Goal: Find specific page/section: Find specific page/section

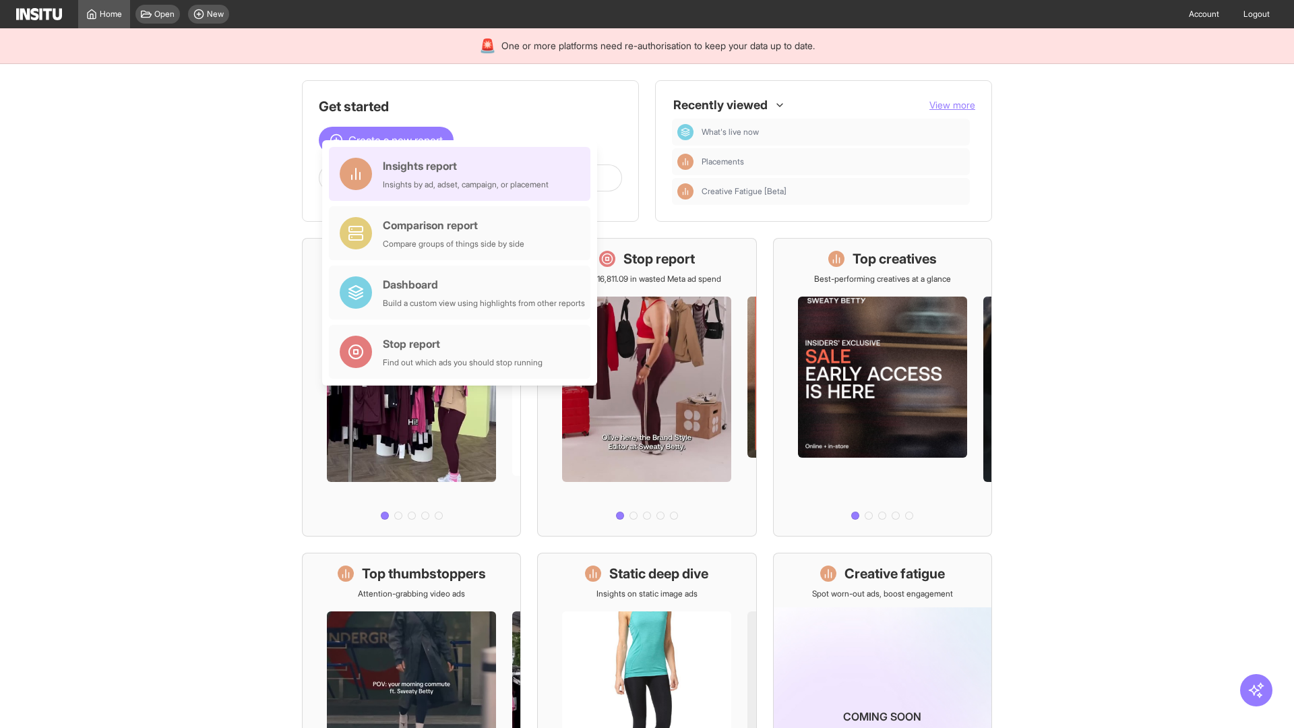
click at [463, 174] on div "Insights report Insights by ad, adset, campaign, or placement" at bounding box center [466, 174] width 166 height 32
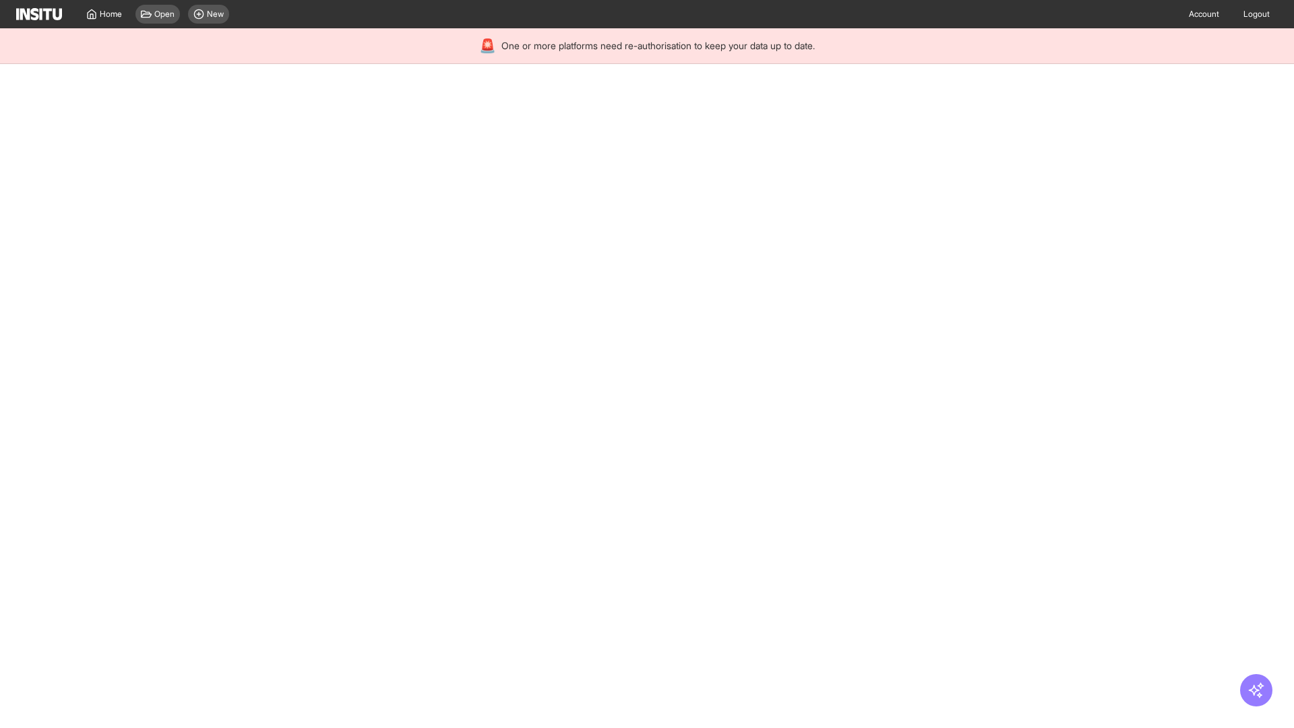
select select "**"
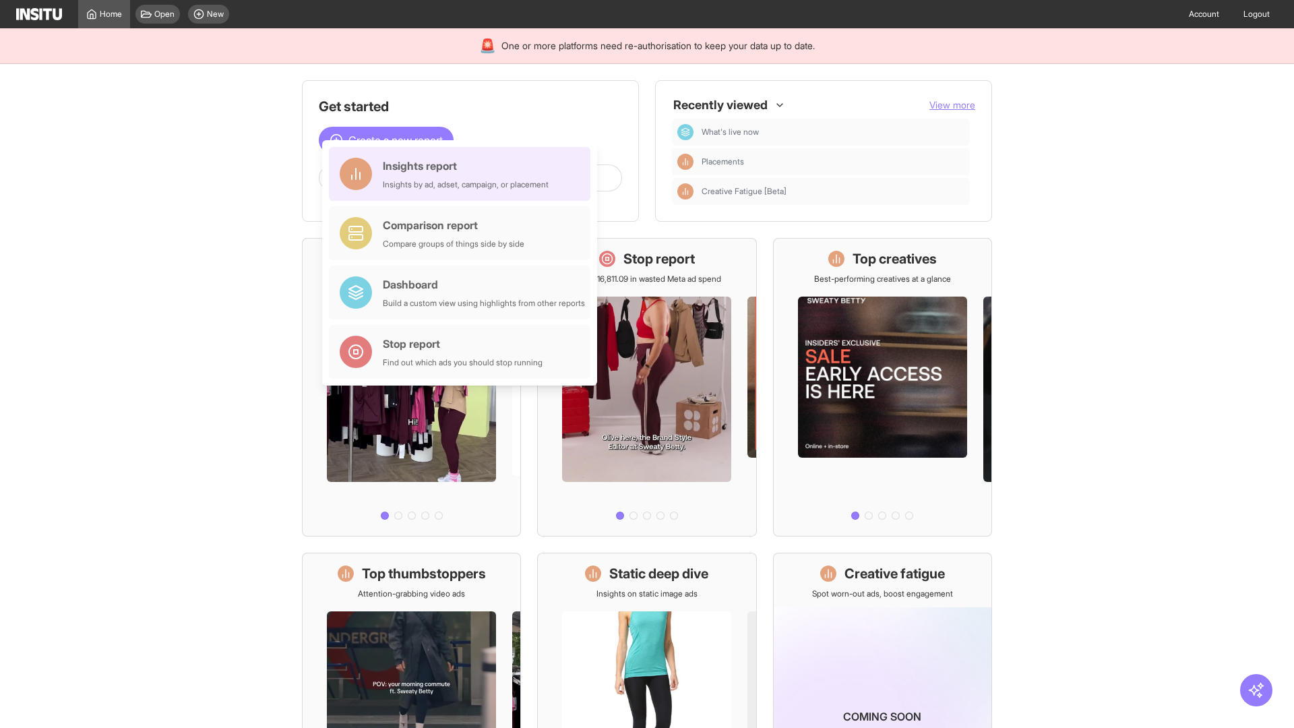
click at [463, 174] on div "Insights report Insights by ad, adset, campaign, or placement" at bounding box center [466, 174] width 166 height 32
